Goal: Information Seeking & Learning: Find specific page/section

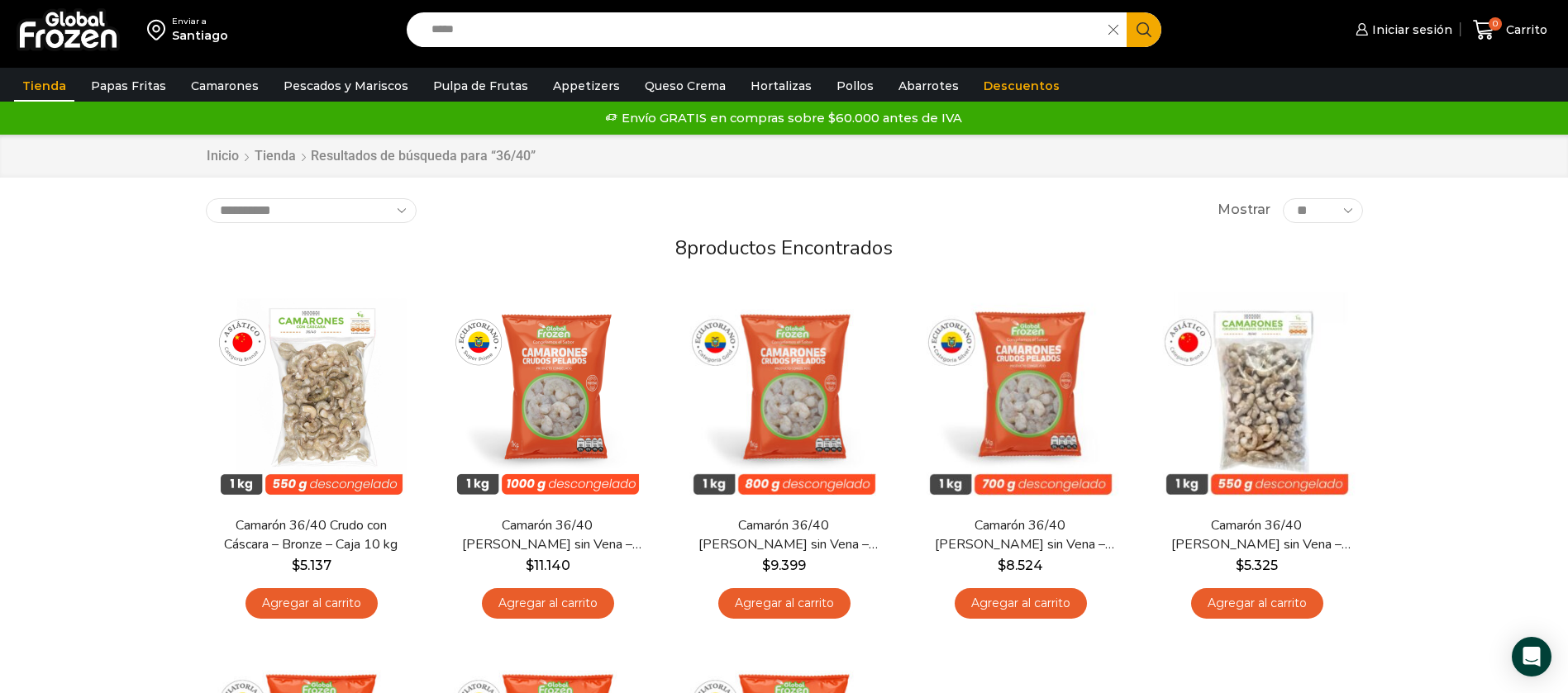
click at [58, 19] on img at bounding box center [68, 30] width 103 height 43
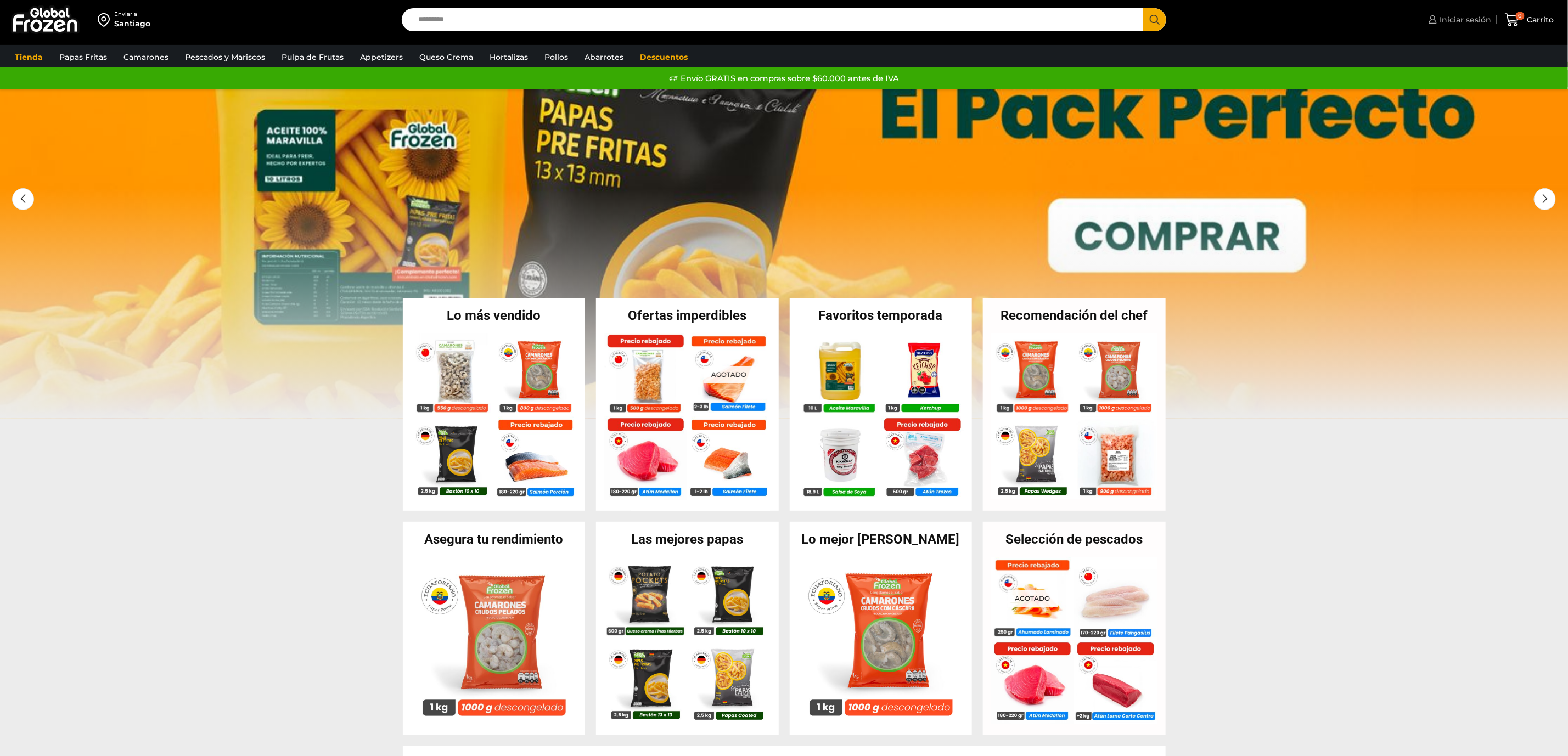
click at [1442, 22] on span "Iniciar sesión" at bounding box center [1465, 20] width 55 height 11
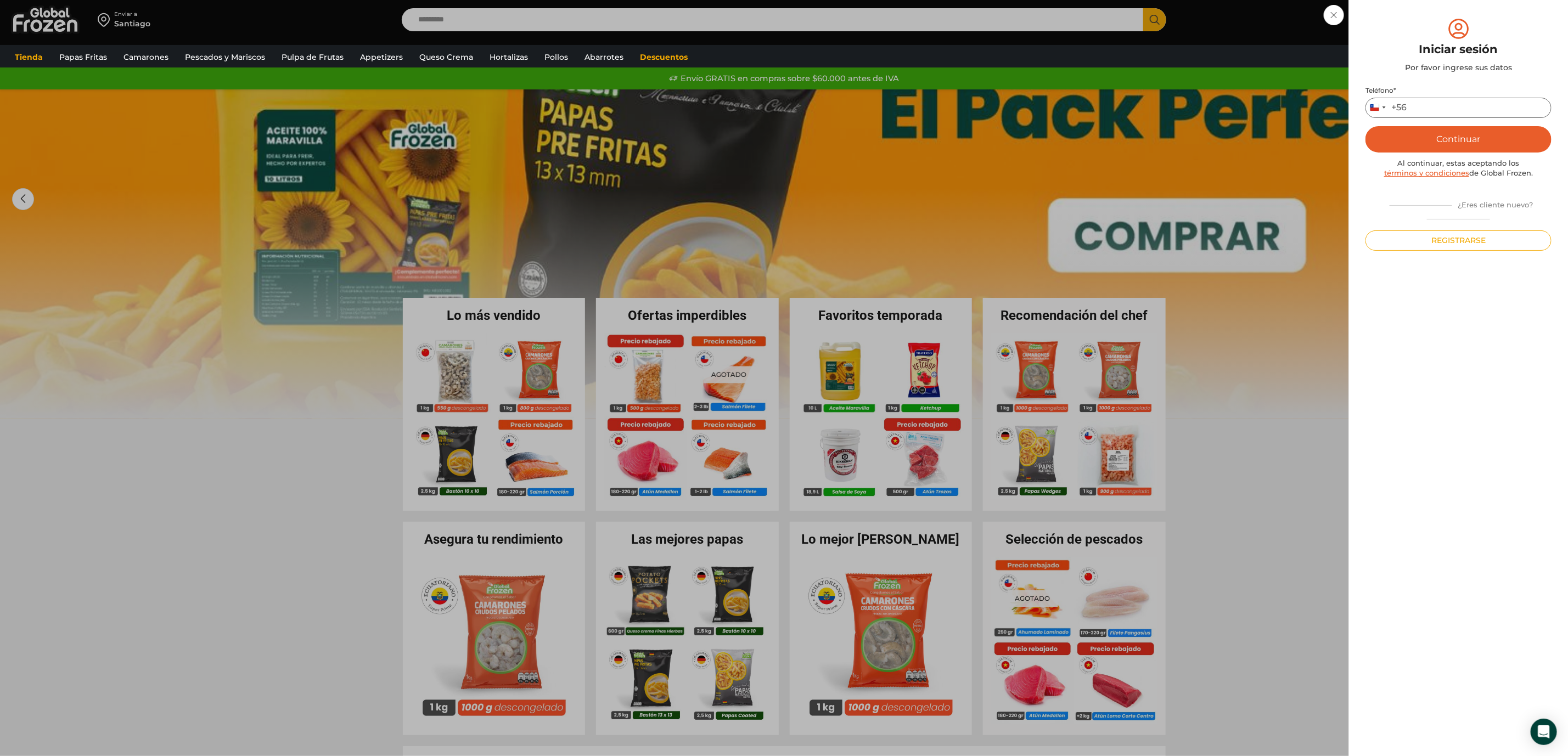
click at [1443, 101] on input "Teléfono *" at bounding box center [1458, 108] width 186 height 20
click at [1426, 18] on div "Iniciar sesión Mi cuenta Login Register Iniciar sesión Por favor ingrese sus da…" at bounding box center [1458, 20] width 65 height 22
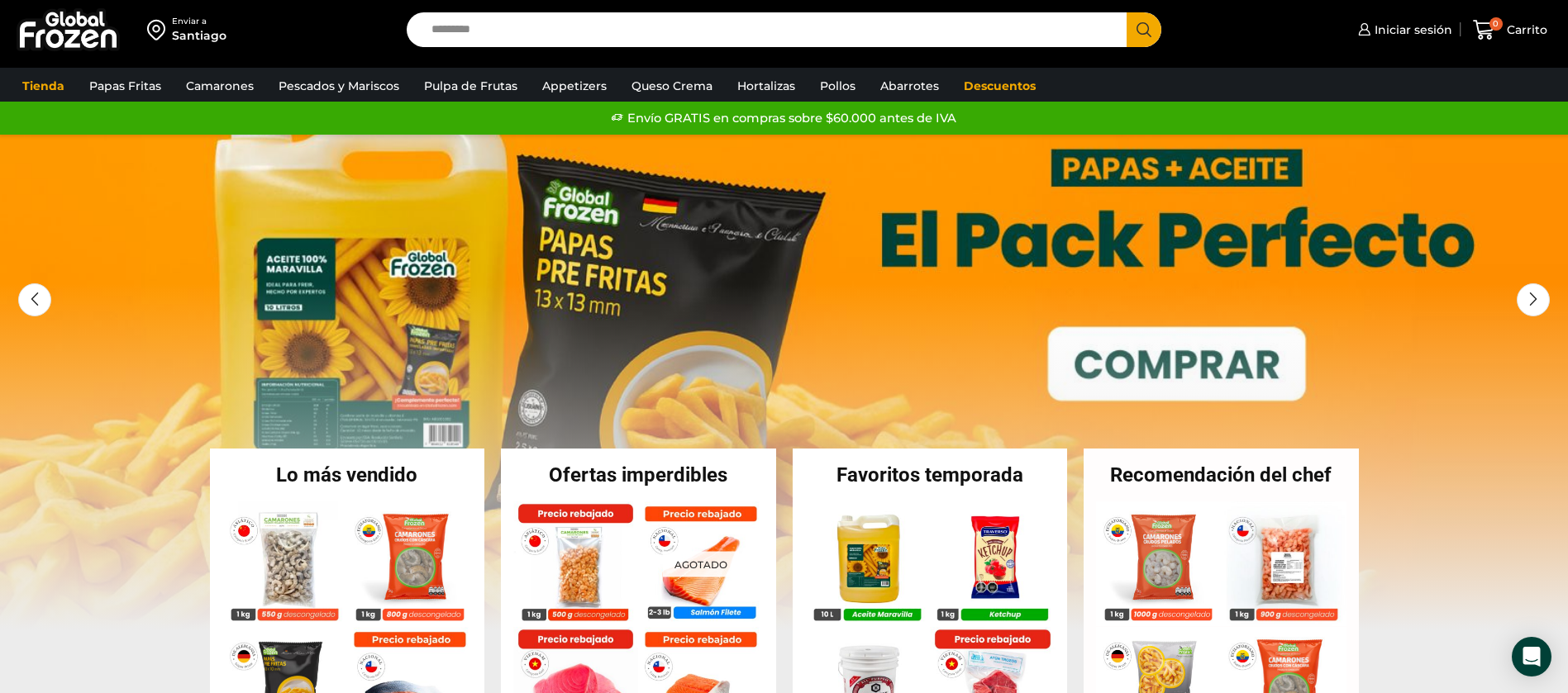
click at [599, 38] on input "Search input" at bounding box center [771, 30] width 696 height 34
type input "****"
click at [1127, 12] on button "Search" at bounding box center [1144, 30] width 34 height 34
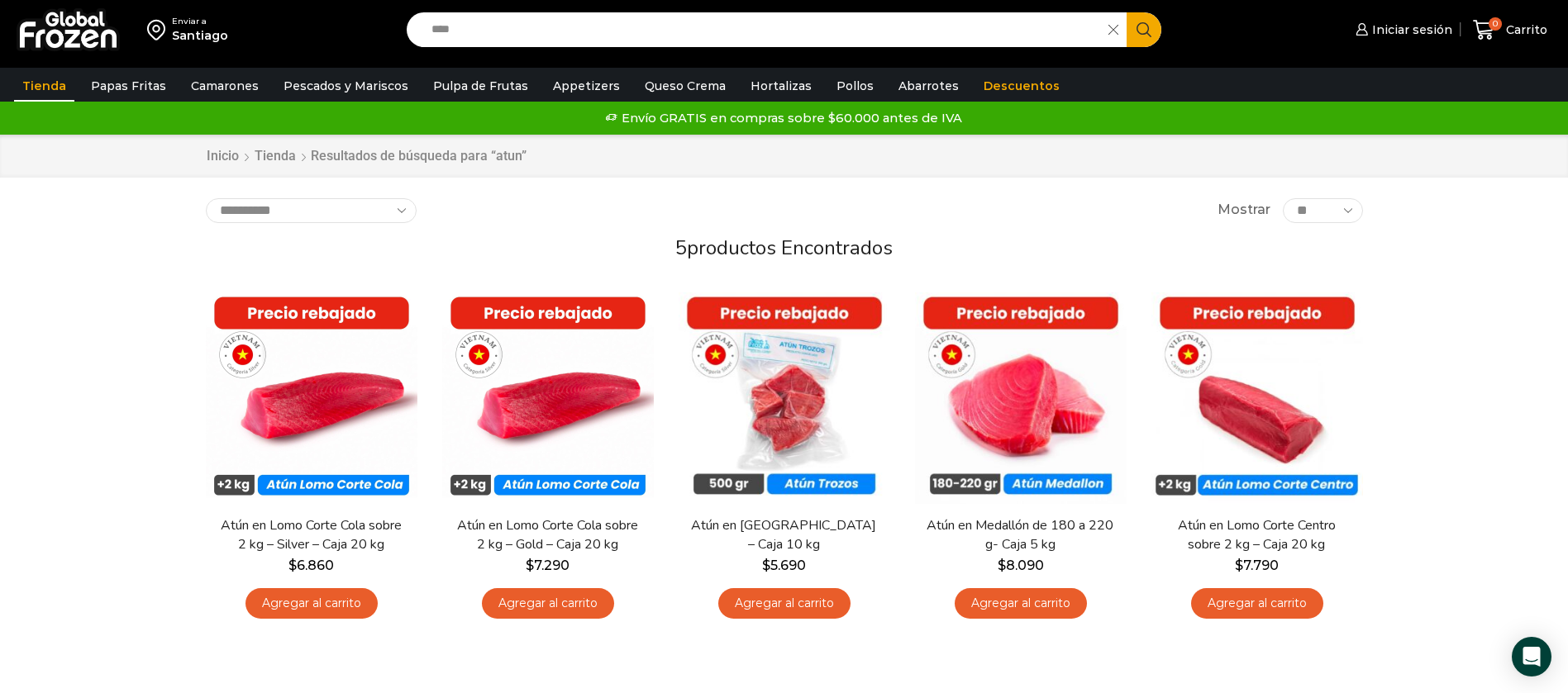
click at [64, 42] on img at bounding box center [68, 30] width 103 height 43
